Goal: Find contact information

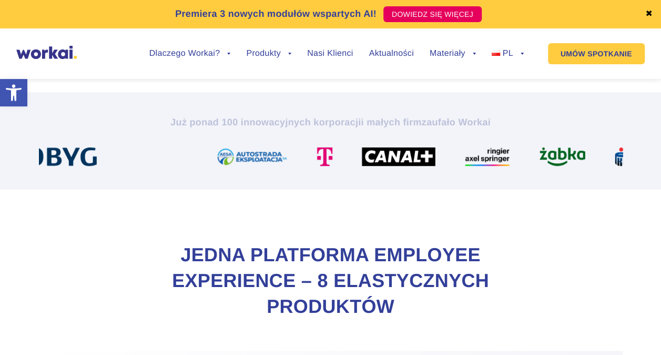
scroll to position [316, 0]
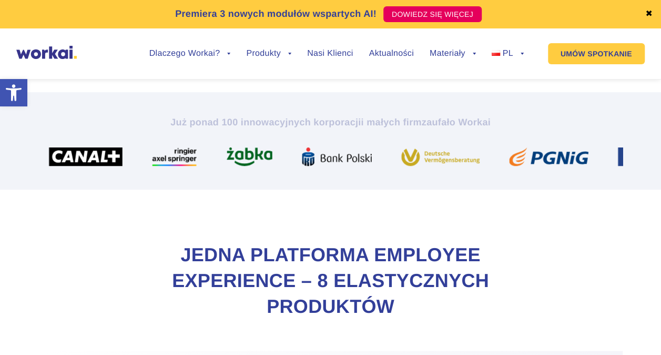
drag, startPoint x: 603, startPoint y: 147, endPoint x: 377, endPoint y: 148, distance: 226.2
drag, startPoint x: 592, startPoint y: 169, endPoint x: 375, endPoint y: 157, distance: 218.1
click at [373, 158] on section "Już ponad 100 innowacyjnych korporacji i małych firm zaufało Workai" at bounding box center [330, 140] width 661 height 97
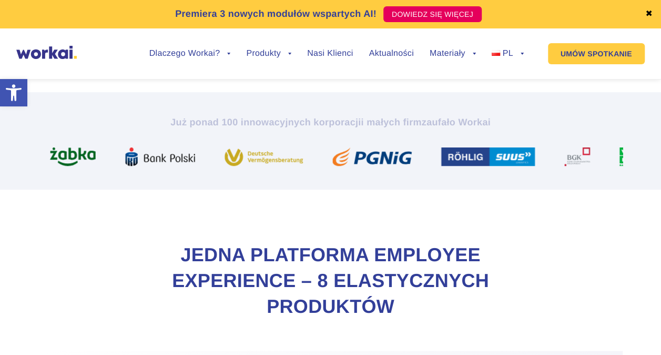
drag, startPoint x: 469, startPoint y: 153, endPoint x: 307, endPoint y: 153, distance: 162.0
click at [291, 153] on img at bounding box center [268, 156] width 87 height 18
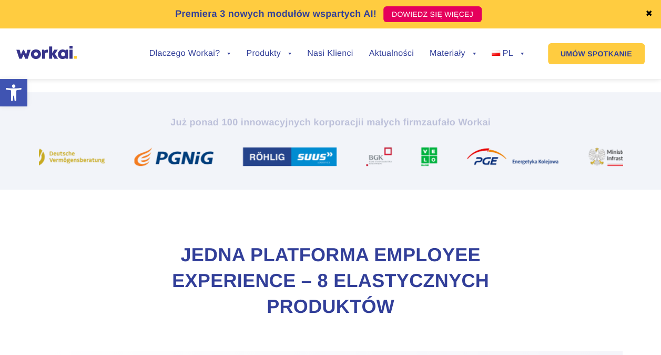
drag, startPoint x: 560, startPoint y: 162, endPoint x: 377, endPoint y: 164, distance: 183.1
click at [377, 164] on img at bounding box center [383, 156] width 34 height 18
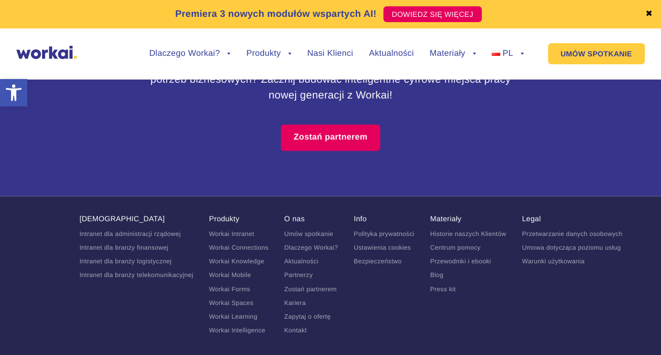
scroll to position [6719, 0]
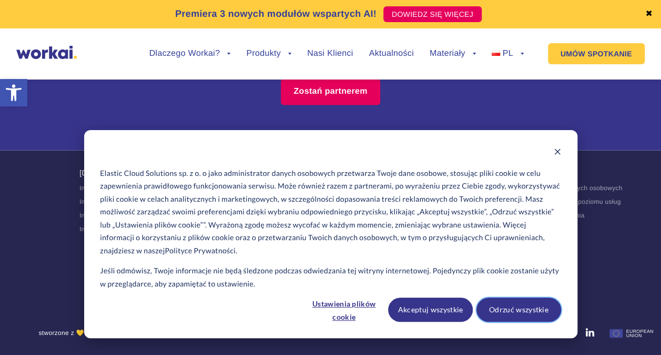
click at [487, 306] on button "Odrzuć wszystkie" at bounding box center [519, 309] width 85 height 24
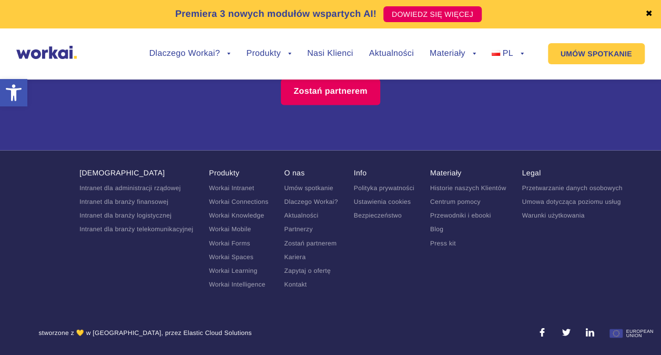
click at [299, 282] on link "Kontakt" at bounding box center [295, 283] width 23 height 7
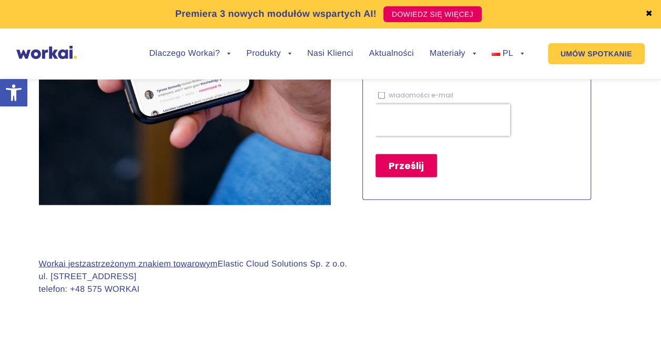
scroll to position [999, 0]
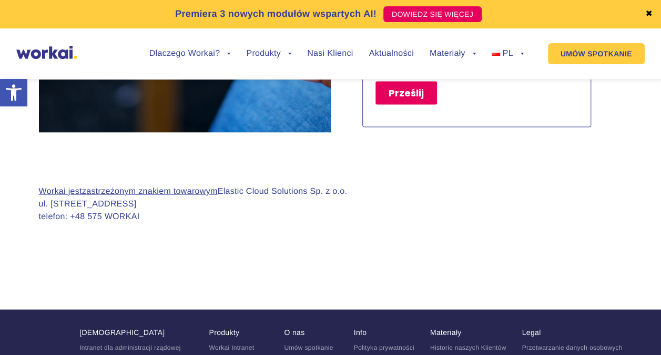
drag, startPoint x: 357, startPoint y: 191, endPoint x: 224, endPoint y: 186, distance: 133.2
click at [224, 186] on div "Workai jest zastrzeżonym znakiem towarowym Elastic Cloud Solutions Sp. z o.o. u…" at bounding box center [331, 212] width 584 height 55
copy p "Elastic Cloud Solutions Sp. z o.o."
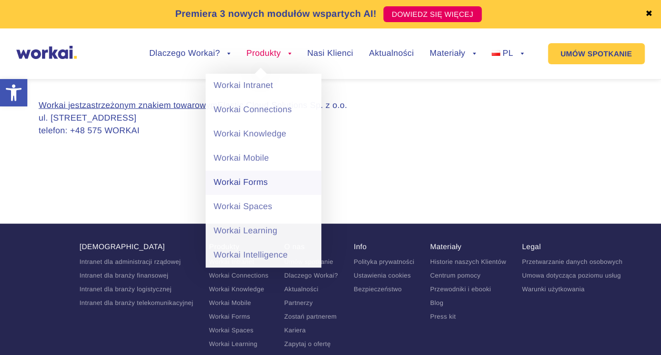
scroll to position [1052, 0]
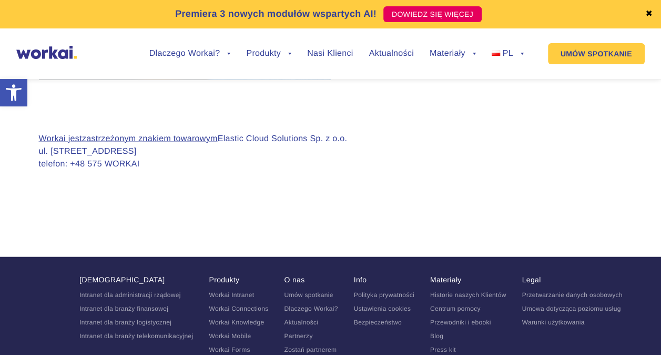
click at [326, 177] on div "Workai jest zastrzeżonym znakiem towarowym Elastic Cloud Solutions Sp. z o.o. u…" at bounding box center [193, 160] width 309 height 55
drag, startPoint x: 355, startPoint y: 138, endPoint x: 250, endPoint y: 134, distance: 104.2
click at [250, 134] on div "Workai jest zastrzeżonym znakiem towarowym Elastic Cloud Solutions Sp. z o.o. u…" at bounding box center [331, 160] width 584 height 55
copy p "Cloud Solutions Sp. z o.o."
drag, startPoint x: 99, startPoint y: 147, endPoint x: 124, endPoint y: 149, distance: 24.8
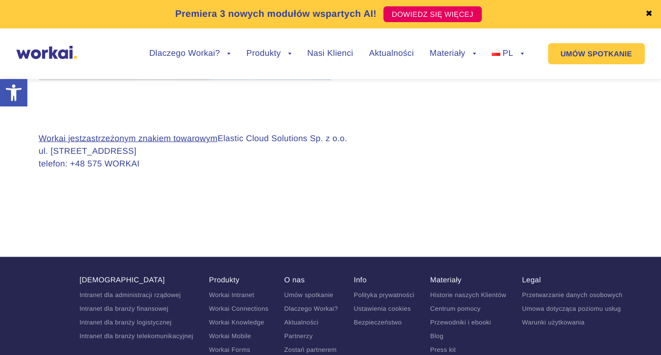
click at [124, 149] on p "Workai jest zastrzeżonym znakiem towarowym Elastic Cloud Solutions Sp. z o.o. u…" at bounding box center [193, 152] width 309 height 38
copy p "15-540"
